Goal: Information Seeking & Learning: Compare options

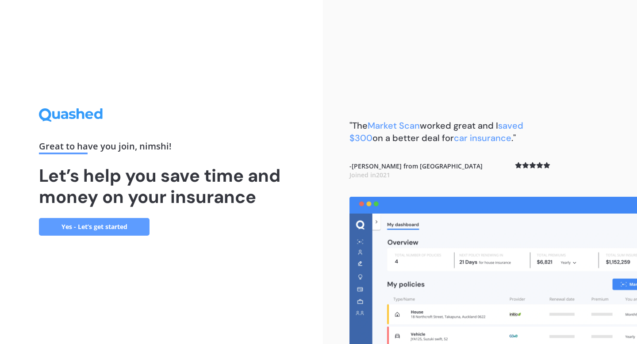
click at [121, 228] on link "Yes - Let’s get started" at bounding box center [94, 227] width 111 height 18
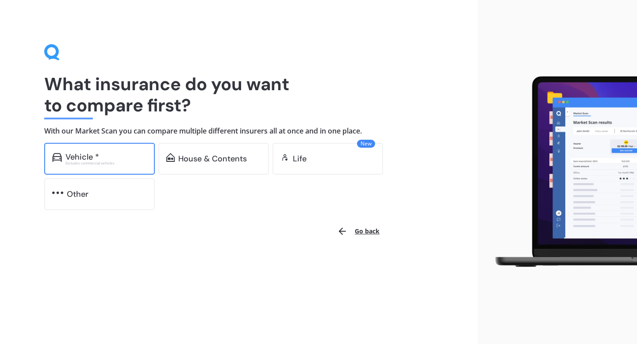
click at [116, 157] on div "Vehicle *" at bounding box center [105, 157] width 81 height 9
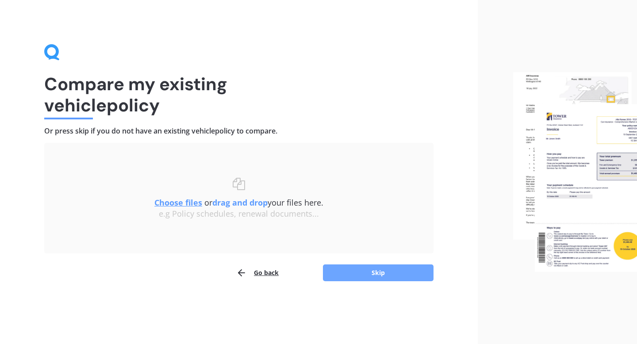
click at [368, 275] on button "Skip" at bounding box center [378, 273] width 111 height 17
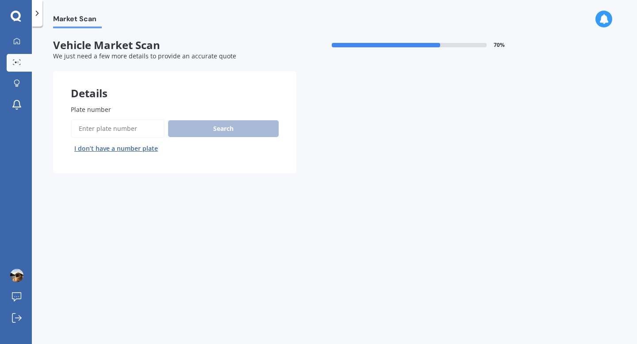
click at [105, 123] on input "Plate number" at bounding box center [118, 128] width 94 height 19
type input "QYB782"
click at [205, 137] on button "Search" at bounding box center [223, 128] width 111 height 17
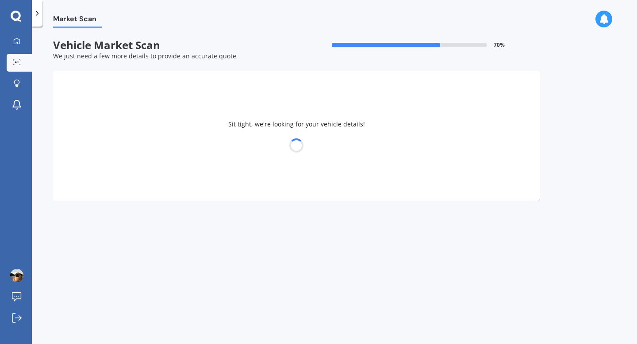
select select "TOYOTA"
select select "RAV-4"
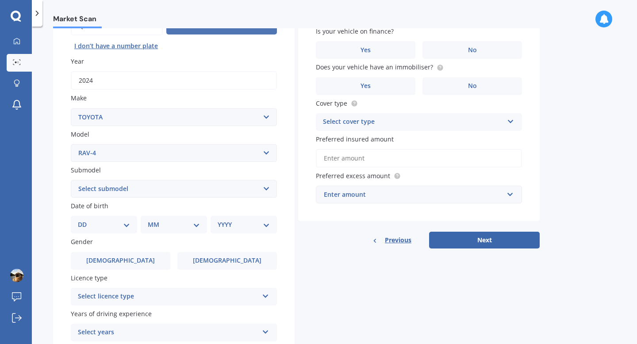
scroll to position [104, 0]
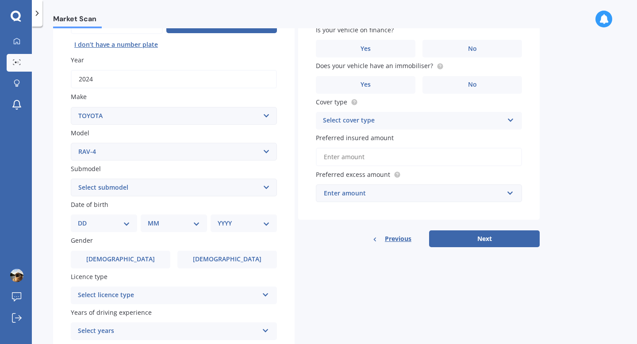
click at [177, 186] on select "Select submodel Diesel EV GX SUV 2.2/4WD/6AT Hybrid Hybrid 2WD Petrol" at bounding box center [174, 188] width 206 height 18
select select "HYBRID"
click at [71, 179] on select "Select submodel Diesel EV GX SUV 2.2/4WD/6AT Hybrid Hybrid 2WD Petrol" at bounding box center [174, 188] width 206 height 18
click at [123, 219] on select "DD 01 02 03 04 05 06 07 08 09 10 11 12 13 14 15 16 17 18 19 20 21 22 23 24 25 2…" at bounding box center [104, 224] width 52 height 10
click at [124, 193] on select "Select submodel Diesel EV GX SUV 2.2/4WD/6AT Hybrid Hybrid 2WD Petrol" at bounding box center [174, 188] width 206 height 18
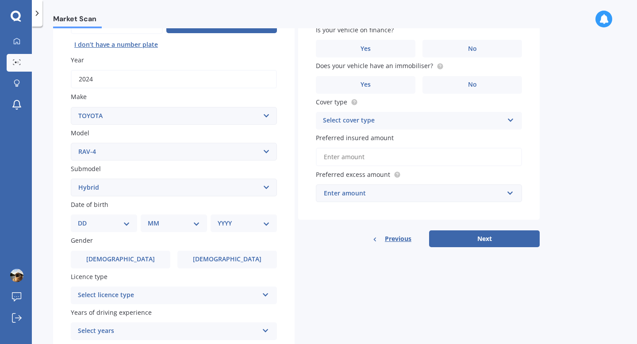
click at [97, 217] on div "DD 01 02 03 04 05 06 07 08 09 10 11 12 13 14 15 16 17 18 19 20 21 22 23 24 25 2…" at bounding box center [104, 224] width 66 height 18
click at [119, 225] on select "DD 01 02 03 04 05 06 07 08 09 10 11 12 13 14 15 16 17 18 19 20 21 22 23 24 25 2…" at bounding box center [104, 224] width 52 height 10
select select "15"
click at [85, 219] on select "DD 01 02 03 04 05 06 07 08 09 10 11 12 13 14 15 16 17 18 19 20 21 22 23 24 25 2…" at bounding box center [104, 224] width 52 height 10
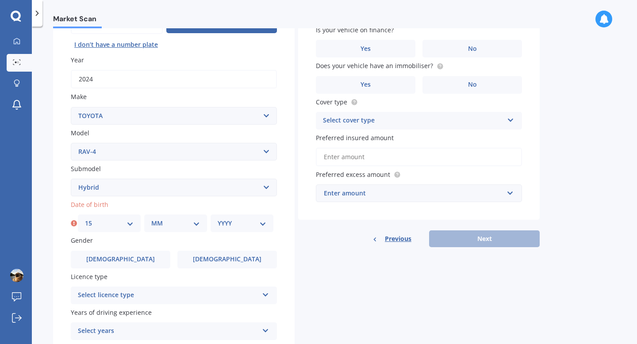
click at [173, 226] on select "MM 01 02 03 04 05 06 07 08 09 10 11 12" at bounding box center [175, 224] width 49 height 10
select select "10"
click at [151, 219] on select "MM 01 02 03 04 05 06 07 08 09 10 11 12" at bounding box center [175, 224] width 49 height 10
click at [252, 220] on select "YYYY 2025 2024 2023 2022 2021 2020 2019 2018 2017 2016 2015 2014 2013 2012 2011…" at bounding box center [242, 224] width 49 height 10
select select "1998"
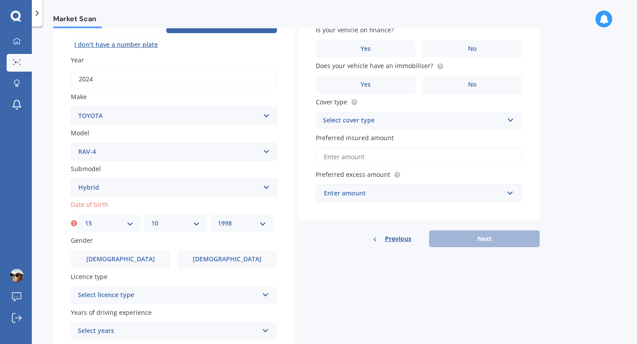
click at [218, 219] on select "YYYY 2025 2024 2023 2022 2021 2020 2019 2018 2017 2016 2015 2014 2013 2012 2011…" at bounding box center [242, 224] width 49 height 10
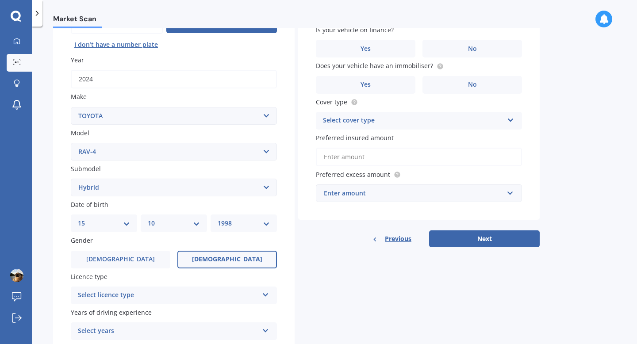
click at [219, 260] on span "[DEMOGRAPHIC_DATA]" at bounding box center [227, 260] width 70 height 8
click at [0, 0] on input "[DEMOGRAPHIC_DATA]" at bounding box center [0, 0] width 0 height 0
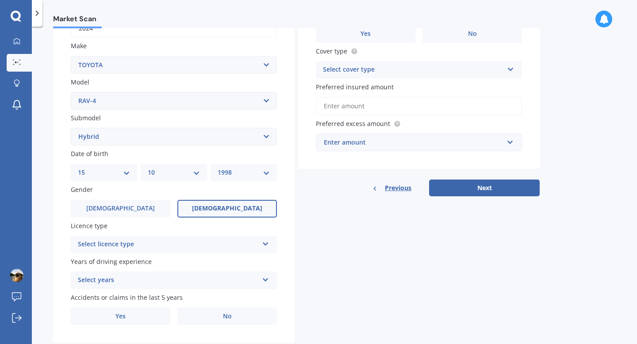
scroll to position [155, 0]
click at [226, 246] on div "Select licence type" at bounding box center [168, 244] width 181 height 11
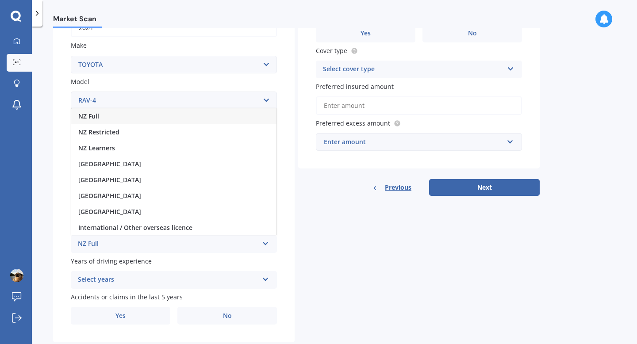
click at [202, 117] on div "NZ Full" at bounding box center [173, 116] width 205 height 16
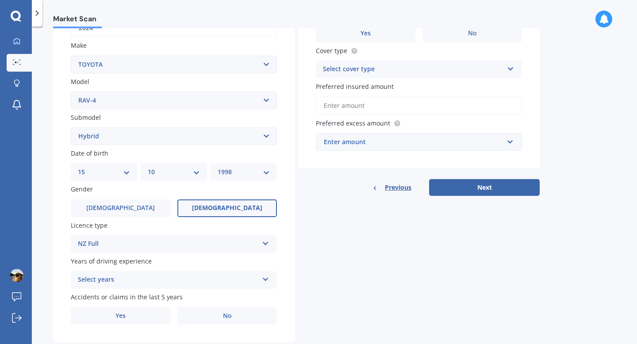
click at [151, 276] on div "Select years" at bounding box center [168, 280] width 181 height 11
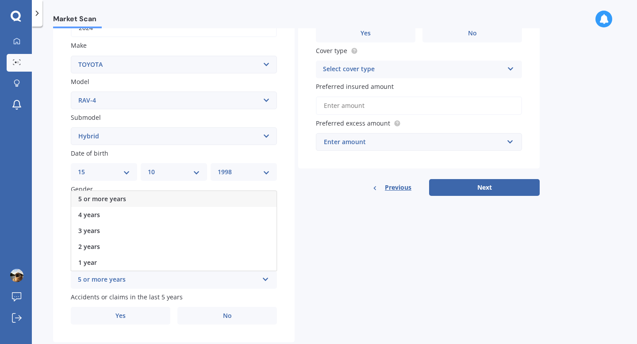
click at [158, 199] on div "5 or more years" at bounding box center [173, 199] width 205 height 16
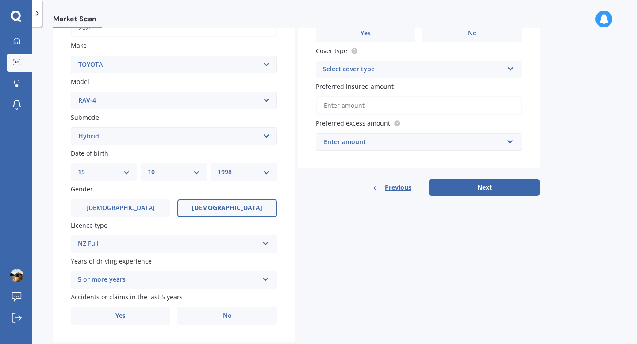
scroll to position [177, 0]
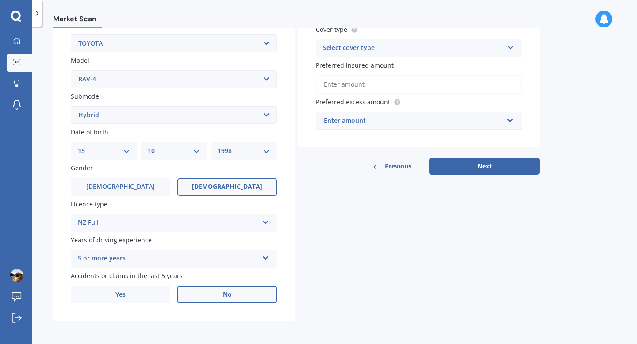
click at [198, 292] on label "No" at bounding box center [227, 295] width 100 height 18
click at [0, 0] on input "No" at bounding box center [0, 0] width 0 height 0
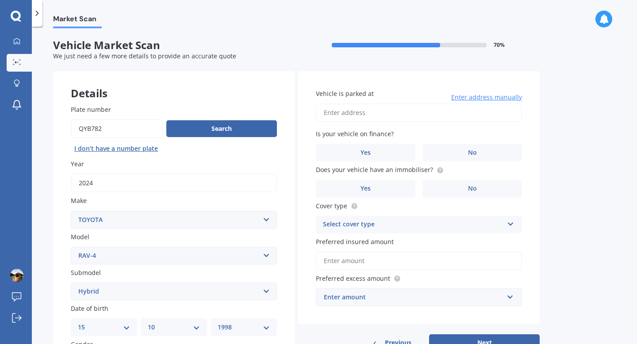
click at [377, 112] on input "Vehicle is parked at" at bounding box center [419, 113] width 206 height 19
type input "[STREET_ADDRESS]"
click at [374, 154] on label "Yes" at bounding box center [366, 153] width 100 height 18
click at [0, 0] on input "Yes" at bounding box center [0, 0] width 0 height 0
drag, startPoint x: 390, startPoint y: 169, endPoint x: 427, endPoint y: 169, distance: 36.7
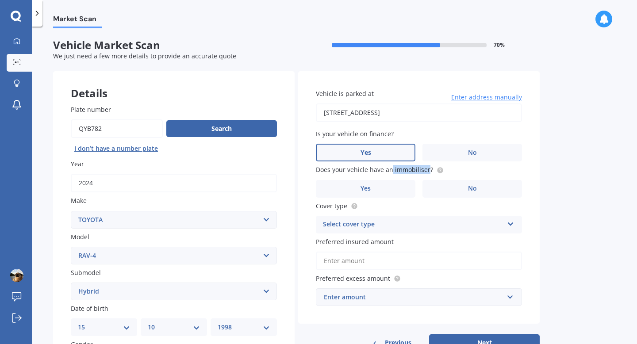
click at [427, 169] on span "Does your vehicle have an immobiliser?" at bounding box center [374, 170] width 117 height 8
copy span "immobiliser"
click at [353, 193] on label "Yes" at bounding box center [366, 189] width 100 height 18
click at [0, 0] on input "Yes" at bounding box center [0, 0] width 0 height 0
click at [353, 193] on label "Yes" at bounding box center [366, 189] width 100 height 18
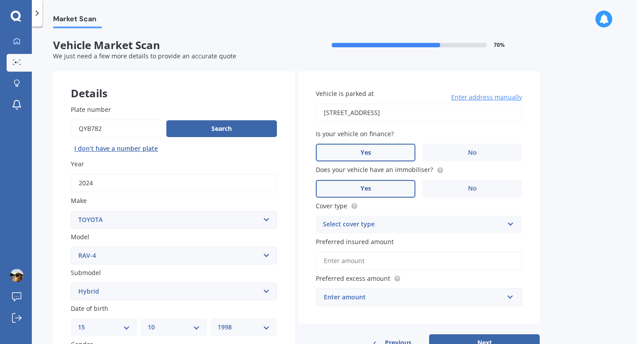
click at [0, 0] on input "Yes" at bounding box center [0, 0] width 0 height 0
click at [370, 218] on div "Select cover type Comprehensive Third Party, Fire & Theft Third Party" at bounding box center [419, 225] width 206 height 18
click at [365, 242] on span "Comprehensive" at bounding box center [346, 242] width 47 height 8
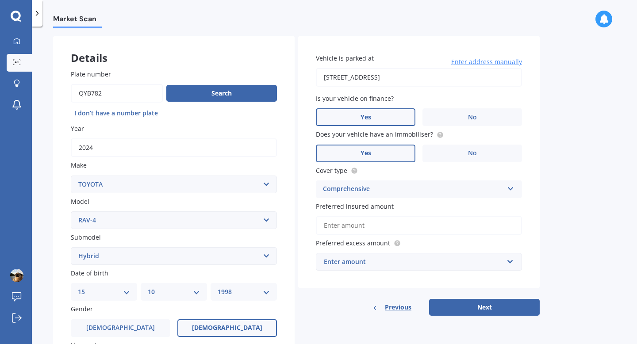
scroll to position [36, 0]
click at [370, 227] on input "Preferred insured amount" at bounding box center [419, 225] width 206 height 19
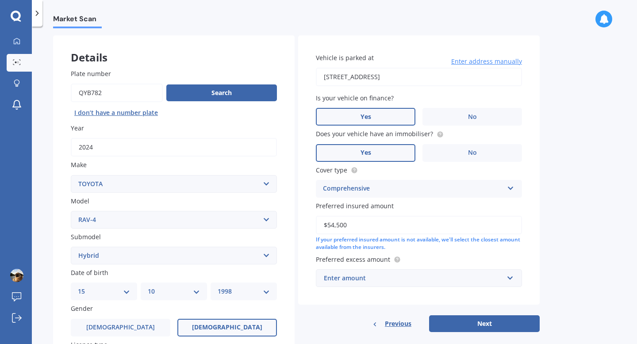
type input "$54,500"
click at [366, 277] on div "Enter amount" at bounding box center [414, 278] width 180 height 10
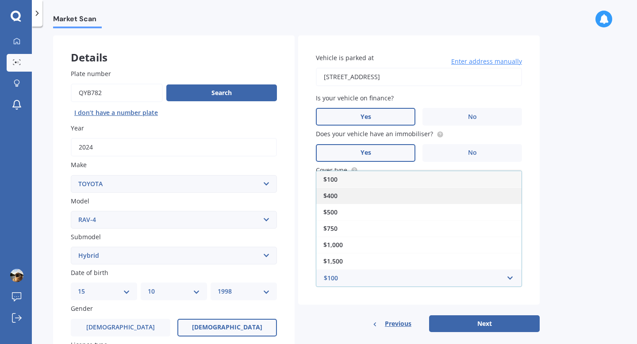
click at [335, 199] on span "$400" at bounding box center [330, 196] width 14 height 8
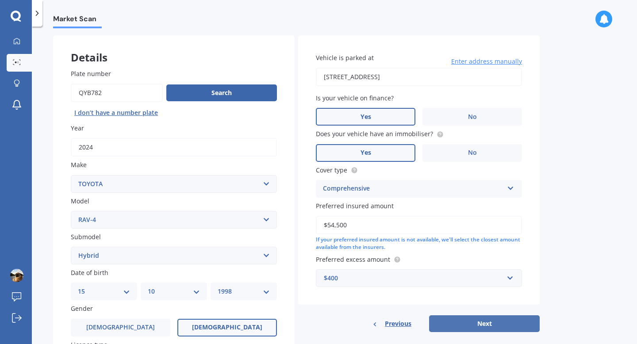
click at [461, 322] on button "Next" at bounding box center [484, 324] width 111 height 17
select select "15"
select select "10"
select select "1998"
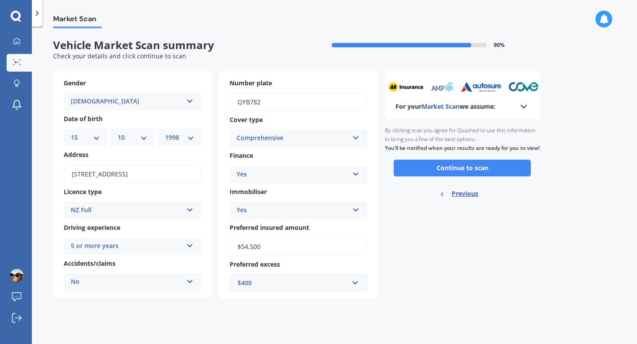
scroll to position [0, 0]
click at [474, 177] on button "Continue to scan" at bounding box center [462, 168] width 137 height 17
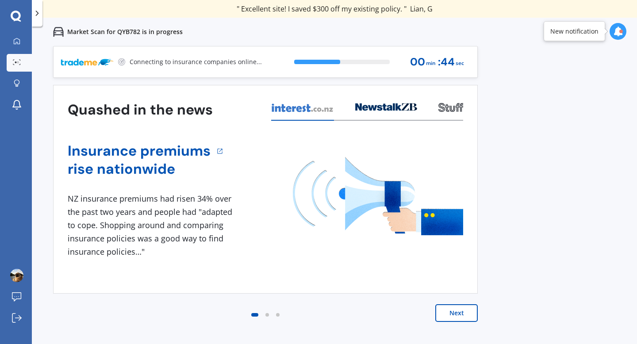
click at [268, 314] on div at bounding box center [268, 315] width 4 height 4
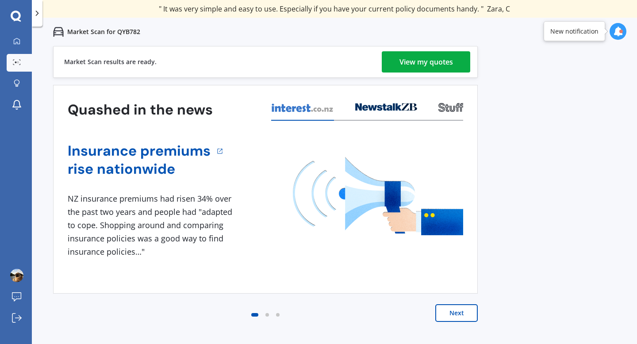
click at [451, 68] on div "View my quotes" at bounding box center [427, 61] width 54 height 21
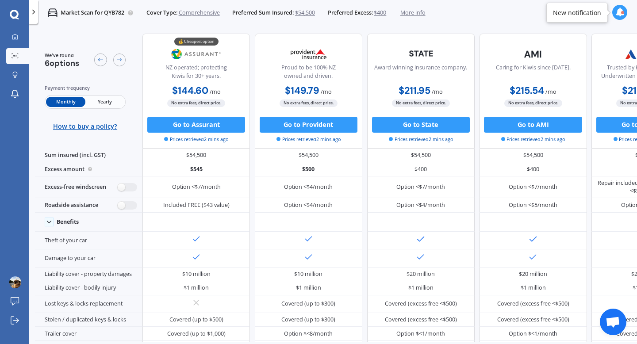
click at [107, 99] on span "Yearly" at bounding box center [104, 102] width 39 height 10
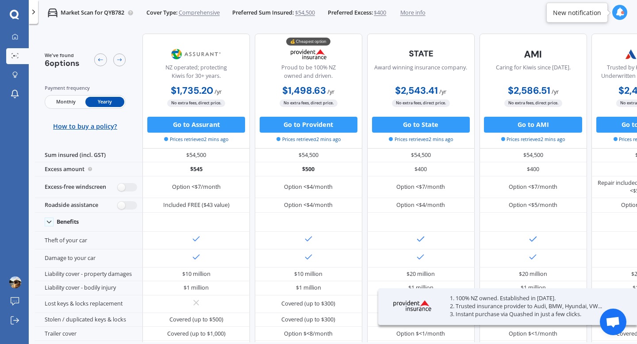
click at [65, 100] on span "Monthly" at bounding box center [65, 102] width 39 height 10
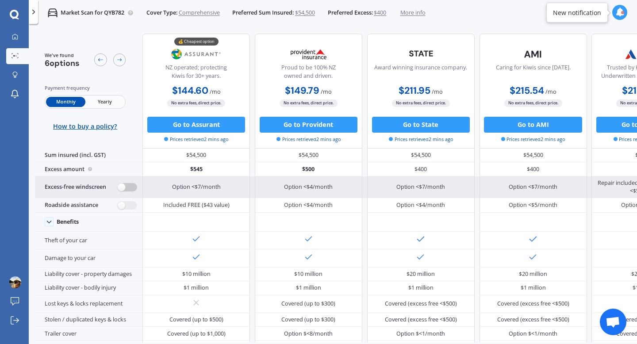
click at [131, 191] on label at bounding box center [127, 187] width 19 height 8
radio input "true"
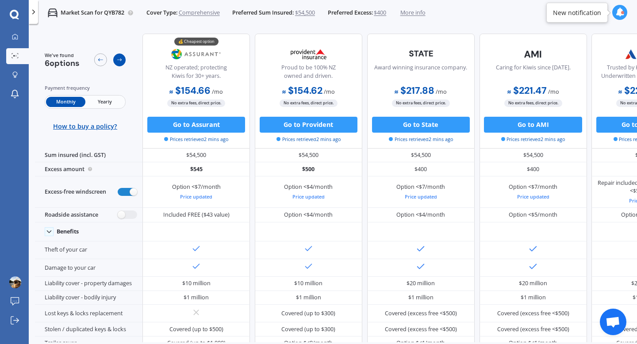
click at [117, 61] on icon at bounding box center [119, 60] width 6 height 6
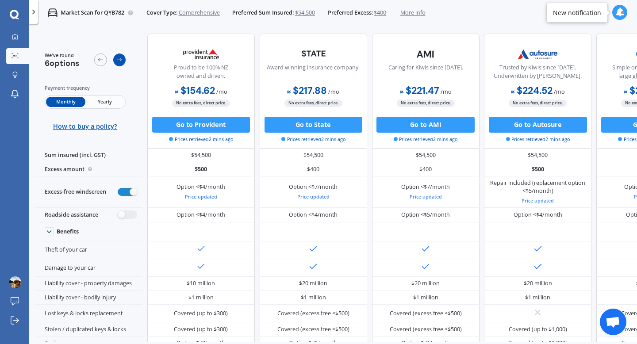
click at [117, 61] on icon at bounding box center [119, 60] width 6 height 6
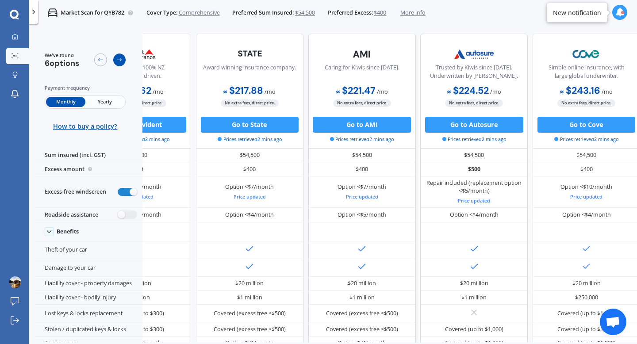
scroll to position [0, 198]
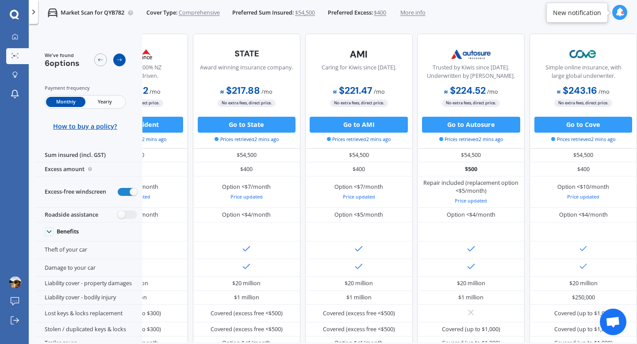
click at [117, 61] on icon at bounding box center [119, 60] width 6 height 6
click at [36, 11] on icon at bounding box center [34, 12] width 8 height 8
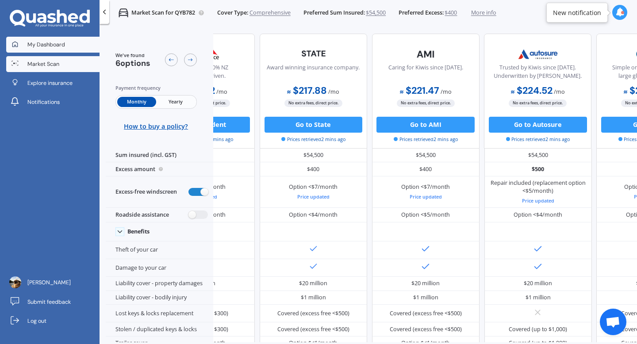
click at [29, 50] on link "My Dashboard" at bounding box center [53, 45] width 94 height 16
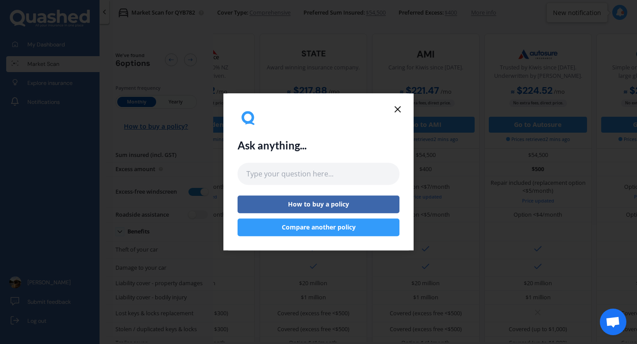
click at [396, 107] on icon at bounding box center [398, 109] width 11 height 11
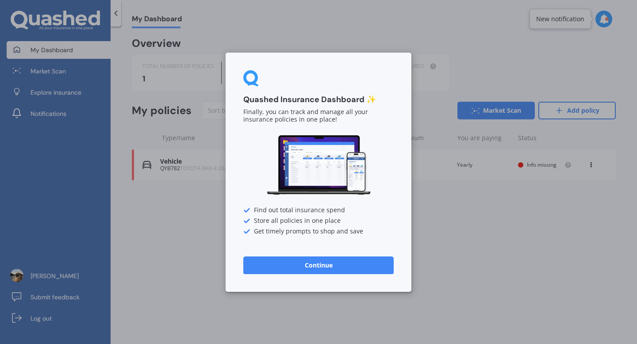
click at [361, 264] on button "Continue" at bounding box center [318, 265] width 150 height 18
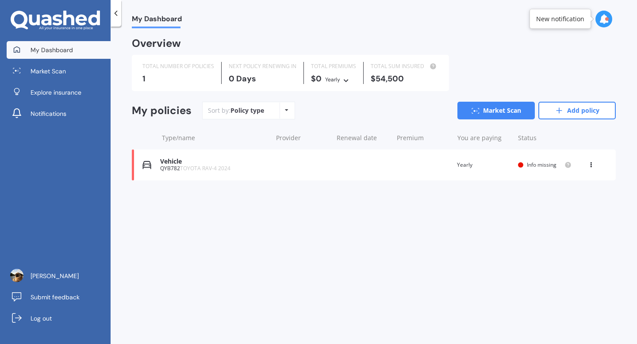
click at [552, 165] on span "Info missing" at bounding box center [542, 165] width 30 height 8
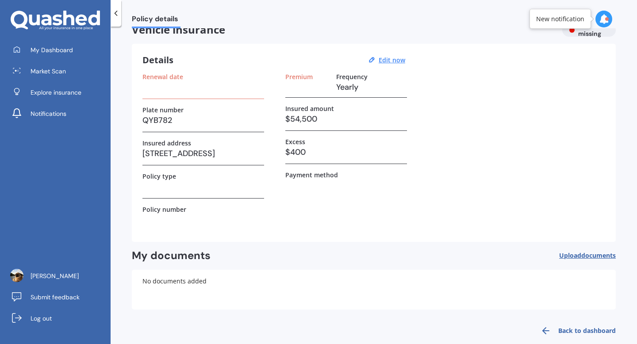
scroll to position [29, 0]
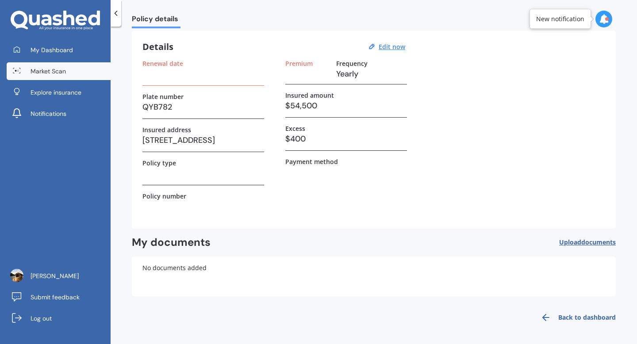
click at [40, 67] on span "Market Scan" at bounding box center [48, 71] width 35 height 9
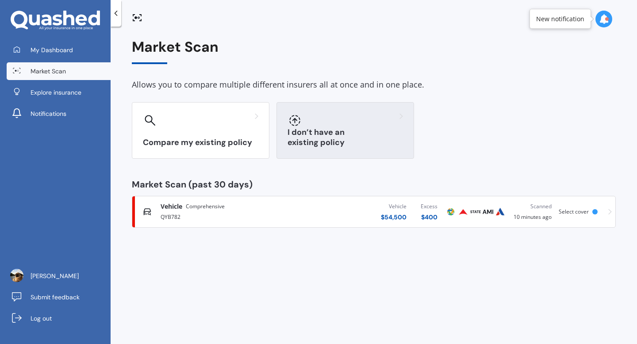
click at [347, 111] on div "I don’t have an existing policy" at bounding box center [346, 130] width 138 height 57
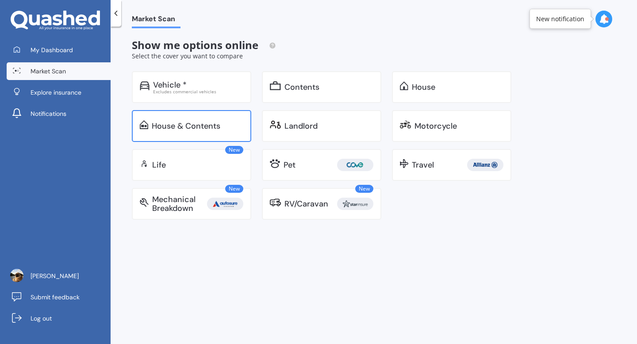
click at [214, 123] on div "House & Contents" at bounding box center [186, 126] width 69 height 9
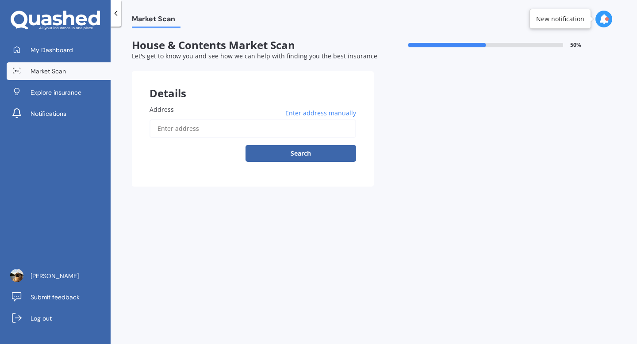
click at [214, 123] on input "Address" at bounding box center [253, 128] width 207 height 19
type input "[STREET_ADDRESS]"
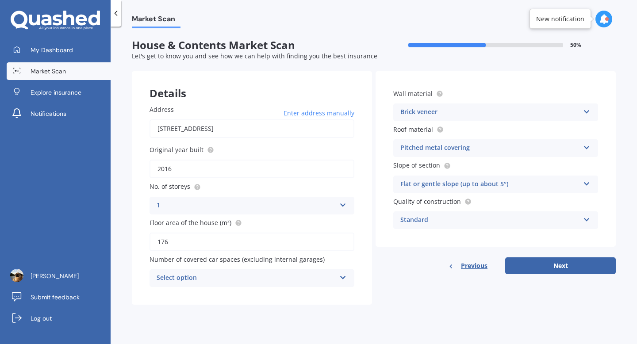
click at [276, 282] on div "Select option" at bounding box center [246, 278] width 179 height 11
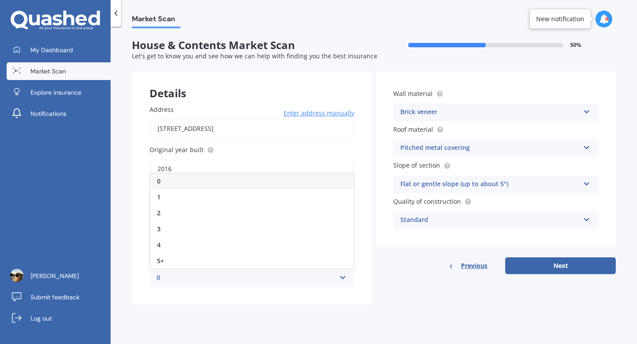
click at [279, 300] on div "Address [STREET_ADDRESS] Enter address manually Search Original year built 2016…" at bounding box center [252, 196] width 240 height 218
click at [288, 273] on div "0" at bounding box center [246, 278] width 179 height 11
click at [293, 296] on div "Address [STREET_ADDRESS] Enter address manually Search Original year built 2016…" at bounding box center [252, 196] width 240 height 218
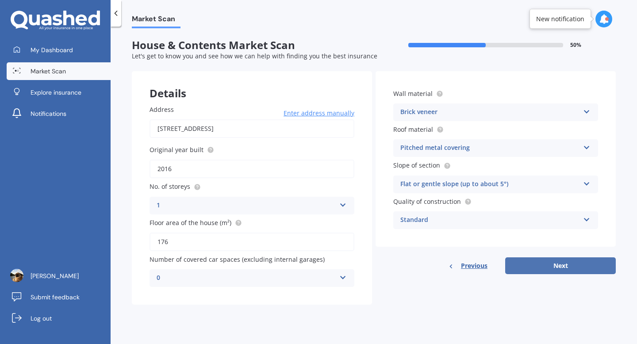
click at [591, 272] on button "Next" at bounding box center [560, 266] width 111 height 17
select select "15"
select select "10"
select select "1998"
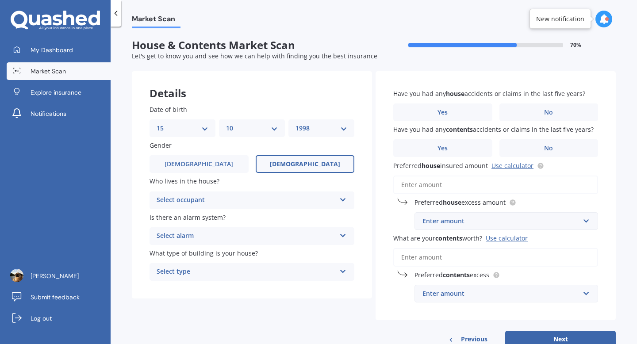
click at [336, 209] on div "Date of birth DD 01 02 03 04 05 06 07 08 09 10 11 12 13 14 15 16 17 18 19 20 21…" at bounding box center [252, 193] width 240 height 212
click at [329, 204] on div "Select occupant" at bounding box center [246, 200] width 179 height 11
click at [340, 216] on div "Owner" at bounding box center [252, 218] width 204 height 16
click at [317, 234] on div "Select alarm" at bounding box center [246, 236] width 179 height 11
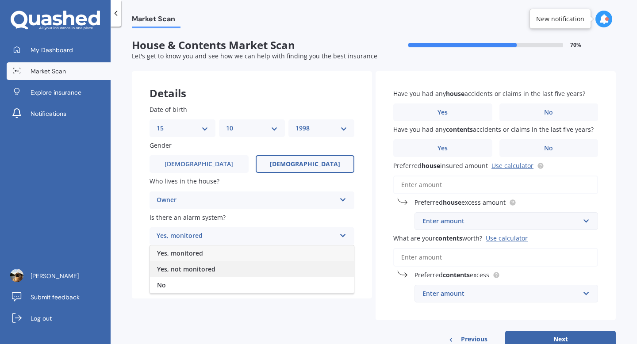
click at [274, 267] on div "Yes, not monitored" at bounding box center [252, 270] width 204 height 16
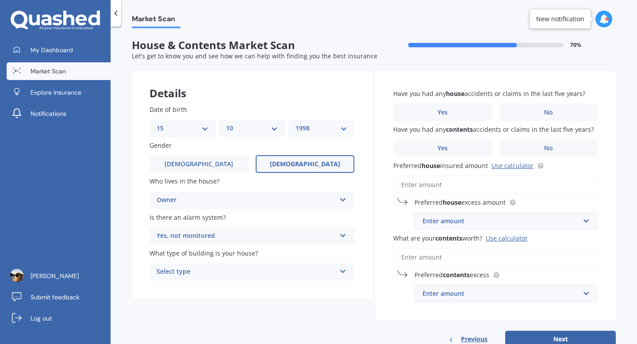
click at [278, 270] on div "Select type" at bounding box center [246, 272] width 179 height 11
click at [267, 285] on div "Freestanding" at bounding box center [252, 289] width 204 height 16
click at [530, 115] on label "No" at bounding box center [549, 113] width 99 height 18
click at [0, 0] on input "No" at bounding box center [0, 0] width 0 height 0
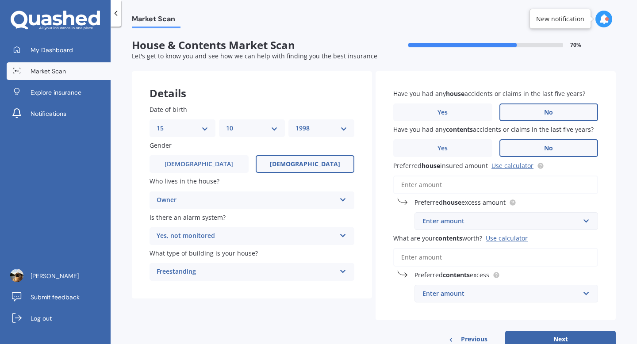
click at [535, 148] on label "No" at bounding box center [549, 148] width 99 height 18
click at [0, 0] on input "No" at bounding box center [0, 0] width 0 height 0
click at [453, 181] on input "Preferred house insured amount Use calculator" at bounding box center [495, 185] width 205 height 19
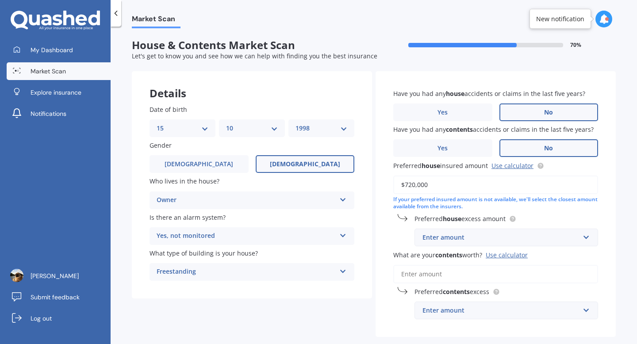
type input "$720,000"
click at [499, 240] on div "Enter amount" at bounding box center [501, 238] width 157 height 10
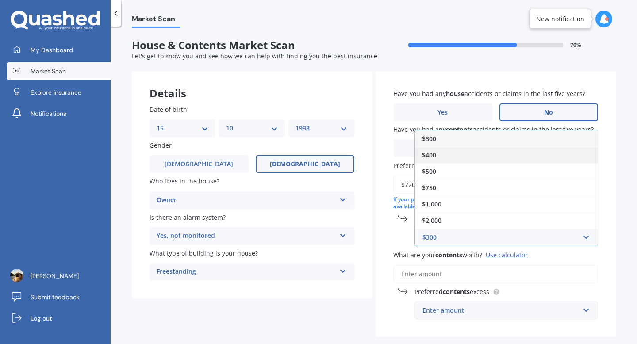
click at [451, 154] on div "$400" at bounding box center [506, 155] width 183 height 16
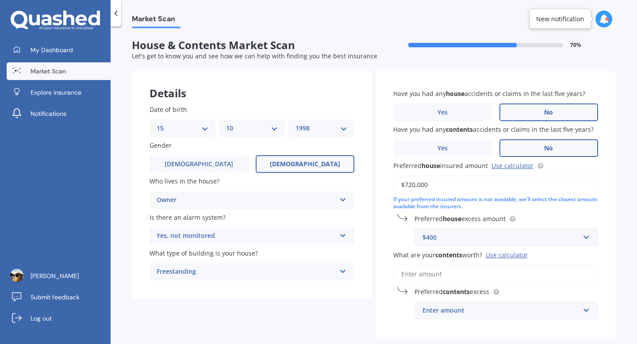
click at [466, 277] on input "What are your contents worth? Use calculator" at bounding box center [495, 274] width 205 height 19
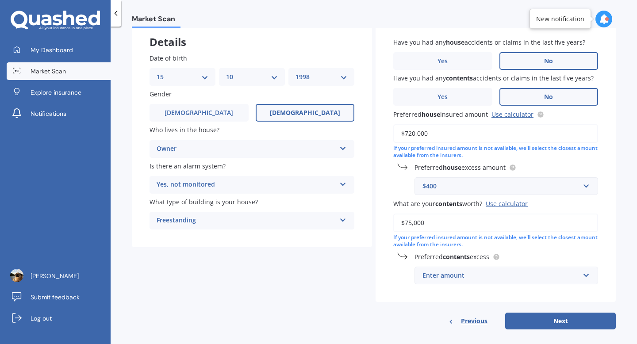
scroll to position [58, 0]
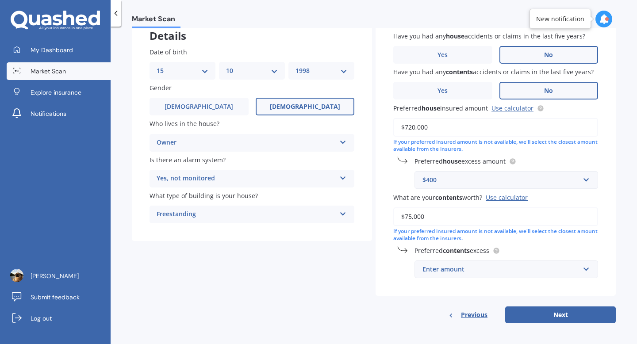
type input "$75,000"
click at [527, 274] on div "Enter amount" at bounding box center [501, 270] width 157 height 10
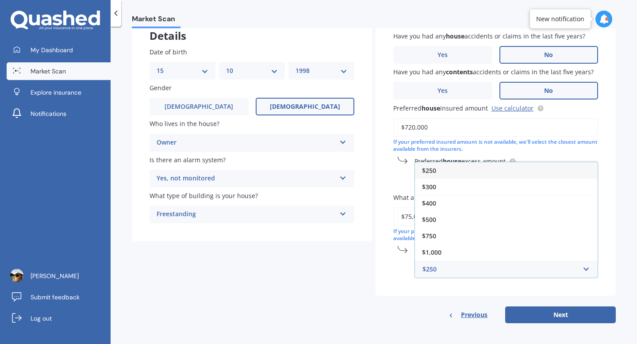
click at [463, 171] on div "$250" at bounding box center [506, 170] width 183 height 16
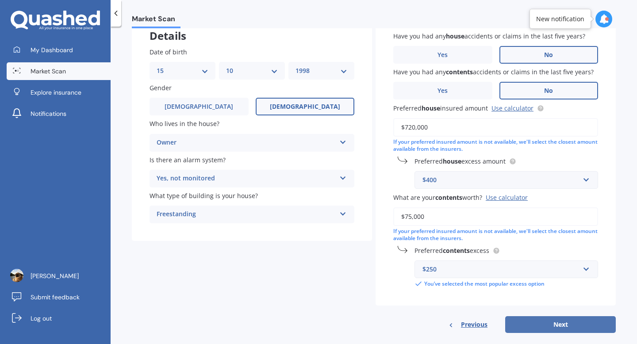
click at [558, 329] on button "Next" at bounding box center [560, 324] width 111 height 17
select select "15"
select select "10"
select select "1998"
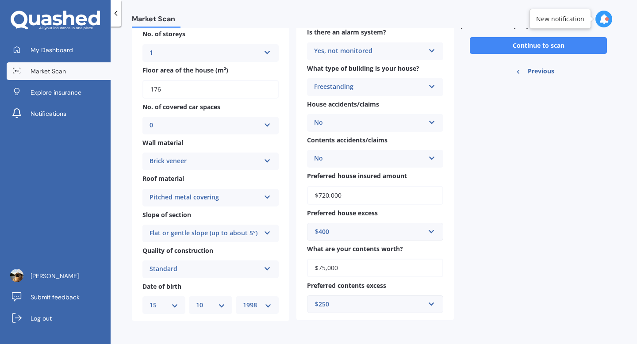
scroll to position [0, 0]
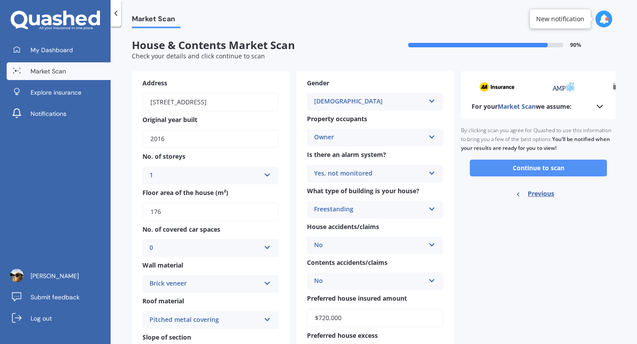
click at [554, 169] on button "Continue to scan" at bounding box center [538, 168] width 137 height 17
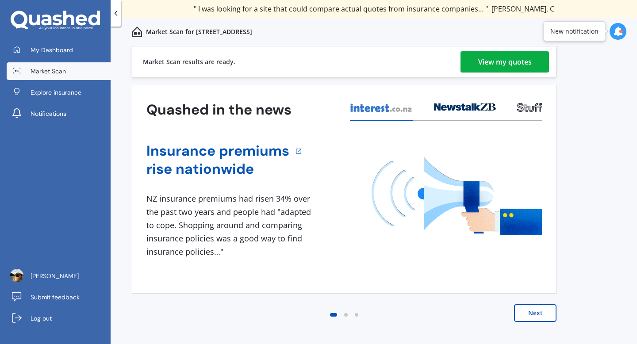
click at [490, 55] on div "View my quotes" at bounding box center [505, 61] width 54 height 21
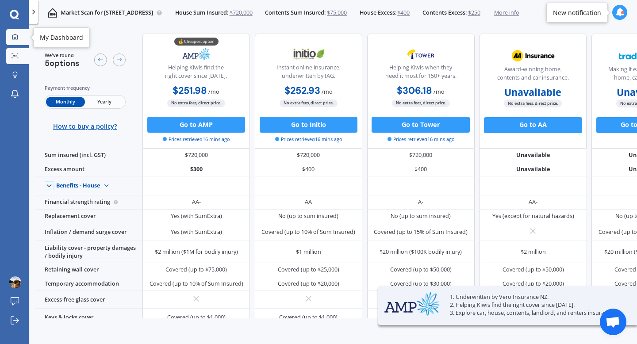
click at [15, 39] on icon at bounding box center [15, 37] width 6 height 6
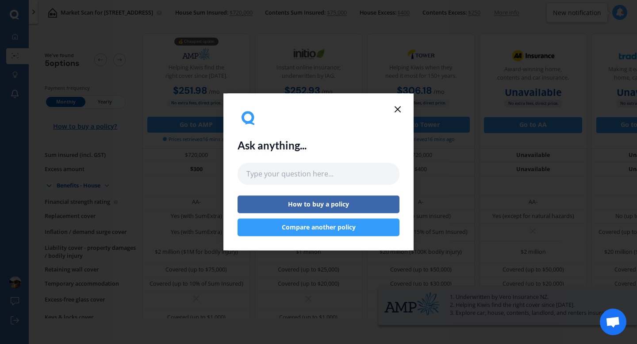
click at [395, 108] on icon at bounding box center [398, 109] width 11 height 11
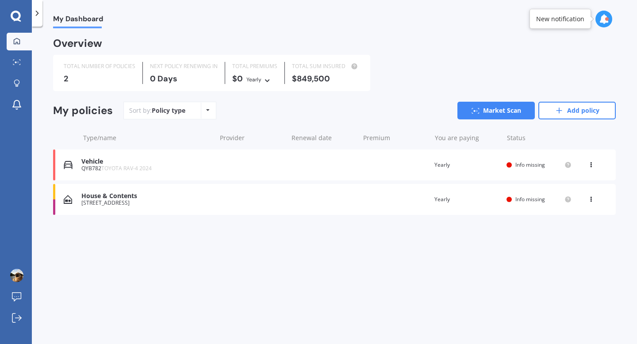
click at [278, 162] on div "Vehicle QYB782 TOYOTA RAV-4 2024 Renewal date Premium You are paying Yearly Sta…" at bounding box center [334, 165] width 563 height 31
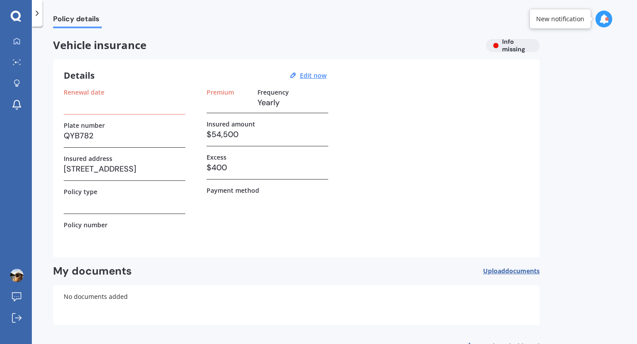
scroll to position [29, 0]
